Goal: Task Accomplishment & Management: Manage account settings

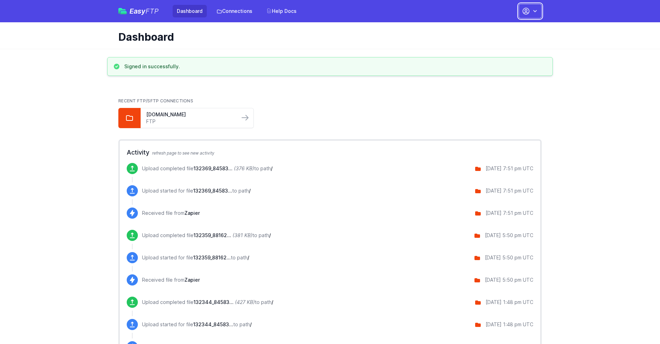
click at [530, 11] on button "button" at bounding box center [530, 11] width 23 height 15
click at [508, 29] on link "Account Settings" at bounding box center [508, 29] width 67 height 13
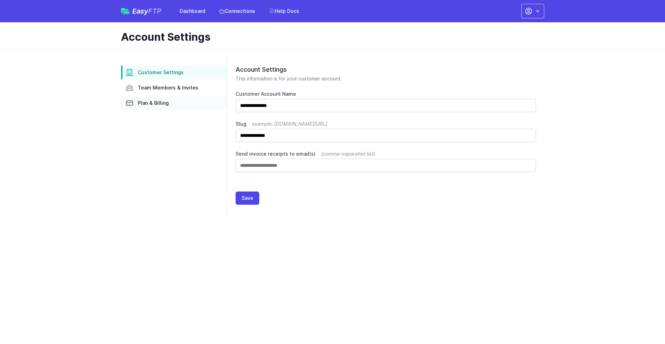
click at [174, 103] on link "Plan & Billing" at bounding box center [174, 103] width 106 height 14
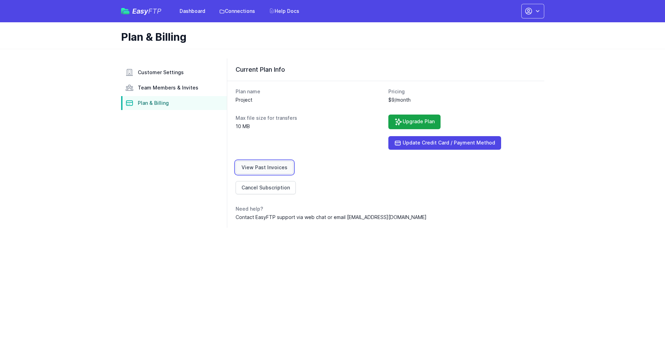
click at [263, 167] on link "View Past Invoices" at bounding box center [265, 167] width 58 height 13
